Goal: Find specific page/section: Find specific page/section

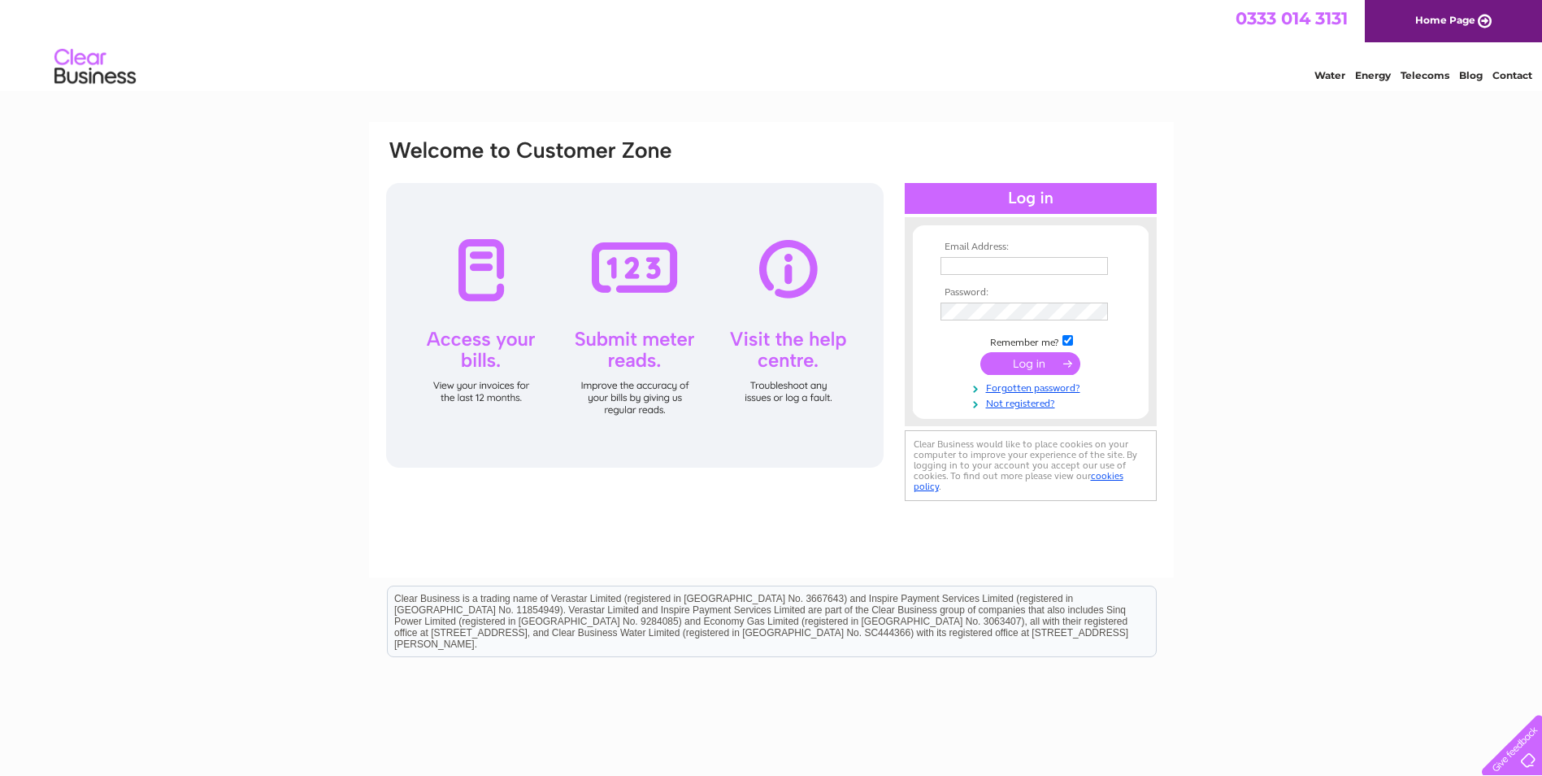
type input "lucy@victorfinance.co.uk"
click at [1009, 367] on input "submit" at bounding box center [1030, 363] width 100 height 23
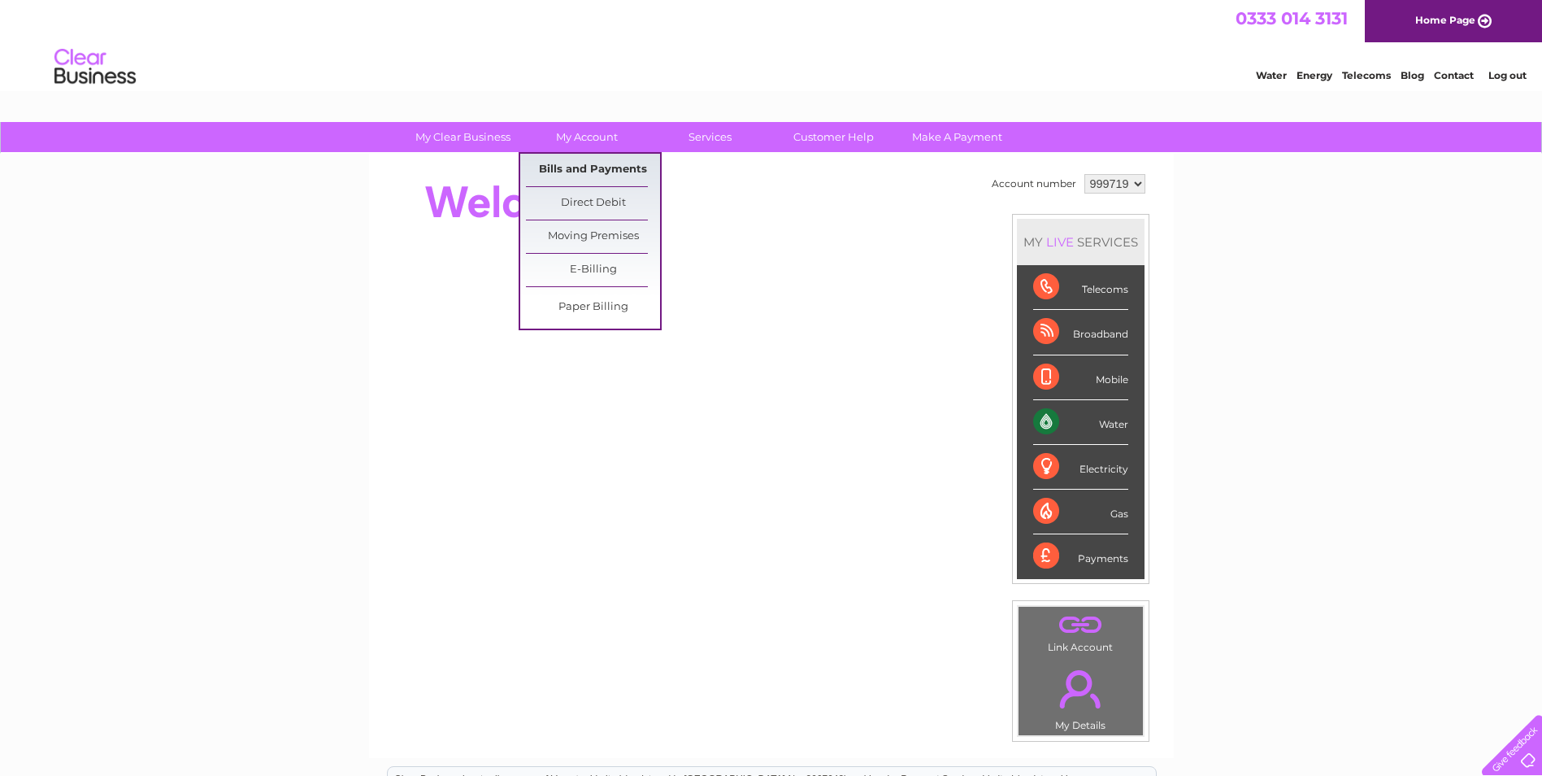
click at [591, 161] on link "Bills and Payments" at bounding box center [593, 170] width 134 height 33
click at [595, 166] on link "Bills and Payments" at bounding box center [593, 170] width 134 height 33
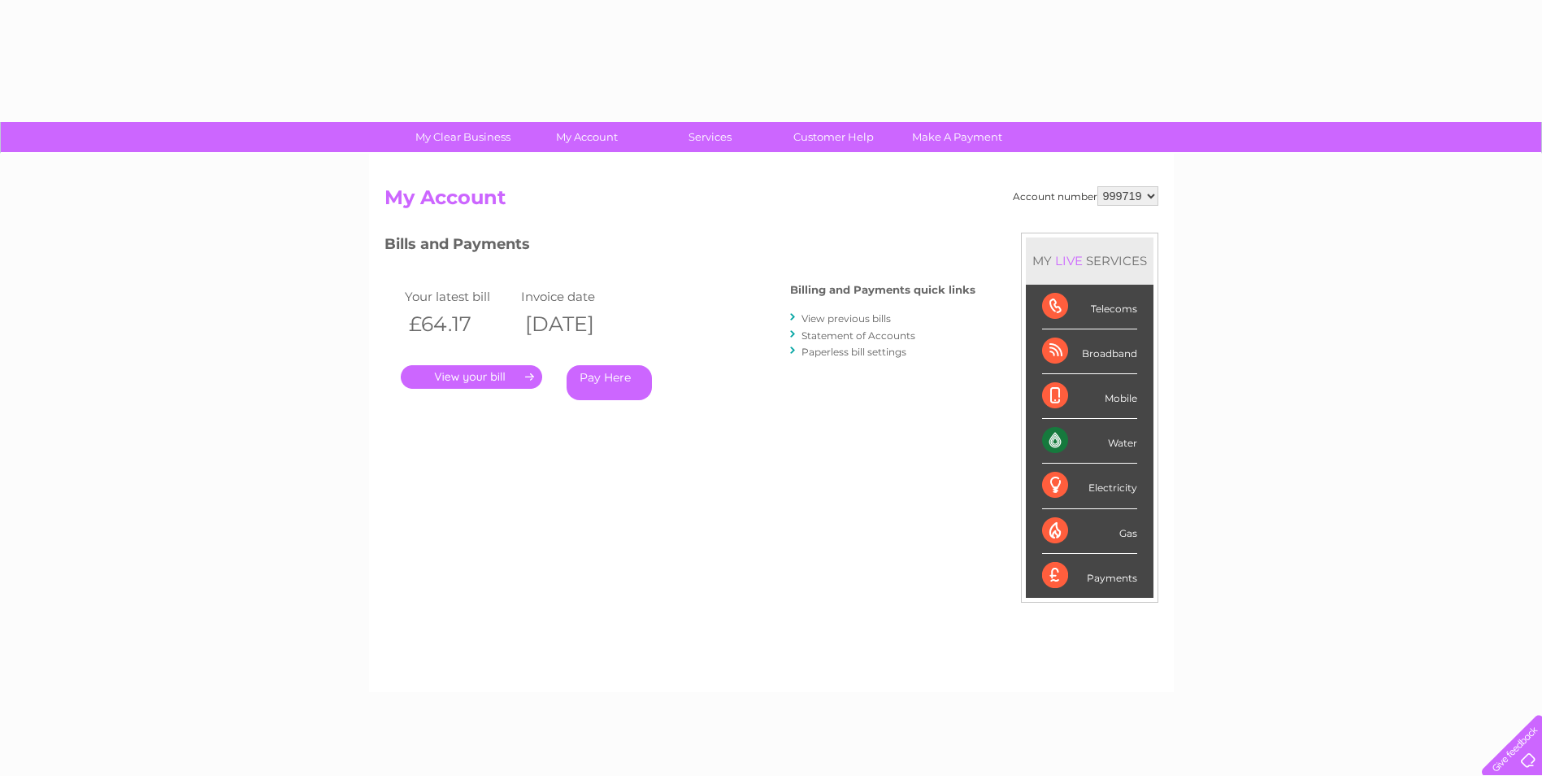
click at [482, 376] on link "." at bounding box center [471, 377] width 141 height 24
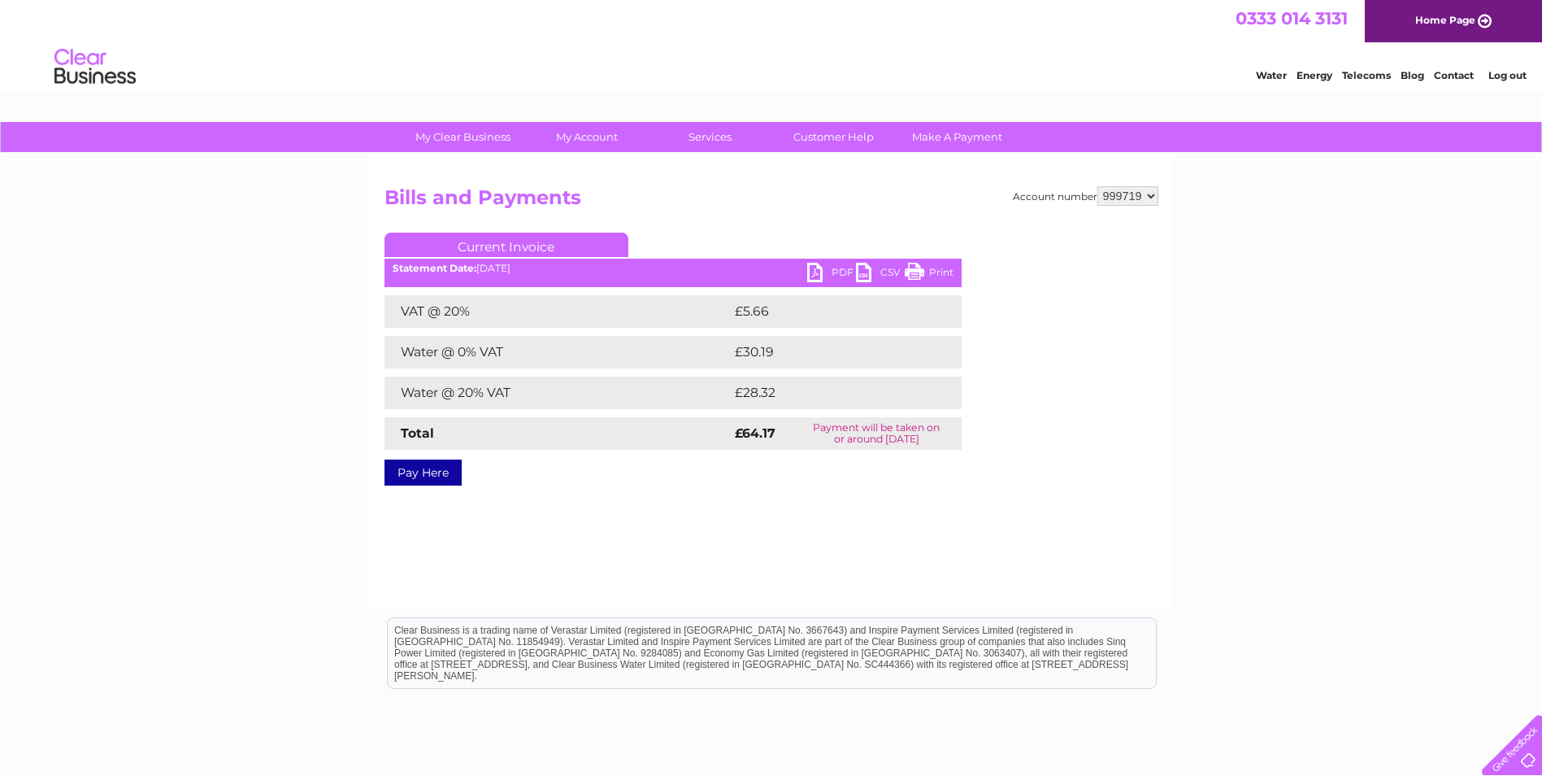
click at [835, 272] on link "PDF" at bounding box center [831, 275] width 49 height 24
